Goal: Information Seeking & Learning: Learn about a topic

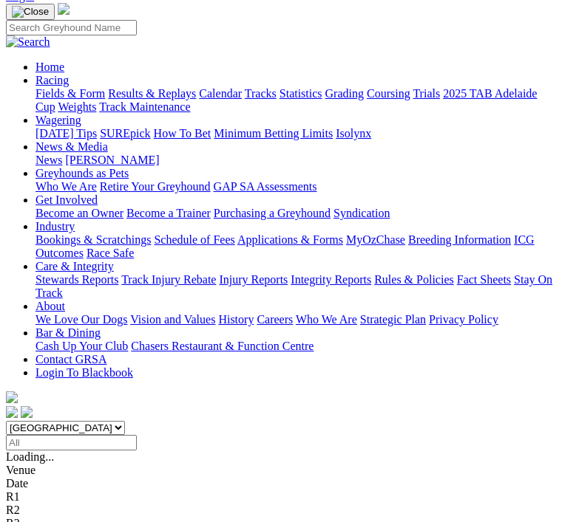
scroll to position [106, 0]
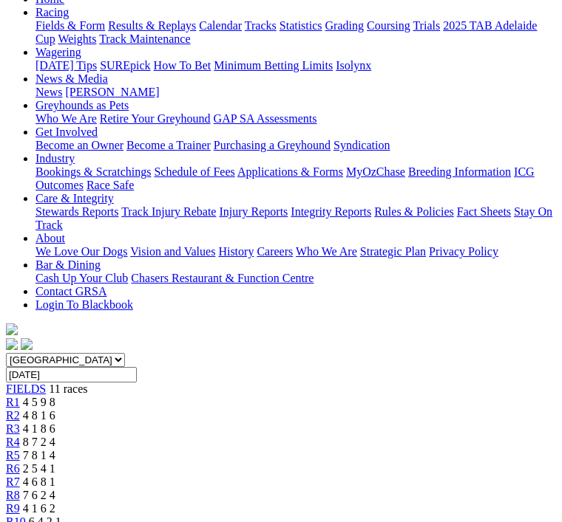
scroll to position [171, 0]
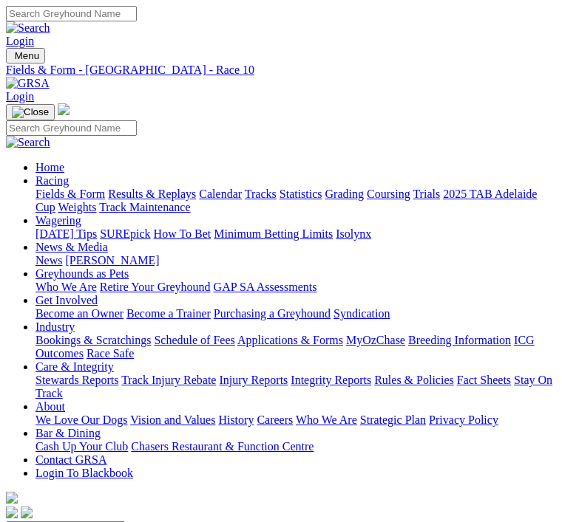
scroll to position [218, 0]
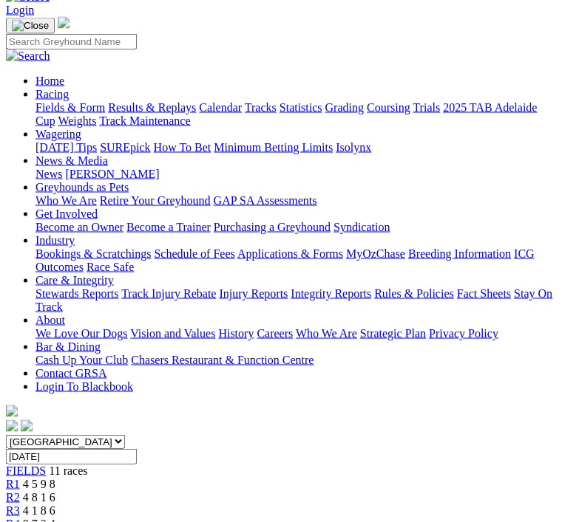
scroll to position [87, 0]
